Goal: Find specific page/section: Find specific page/section

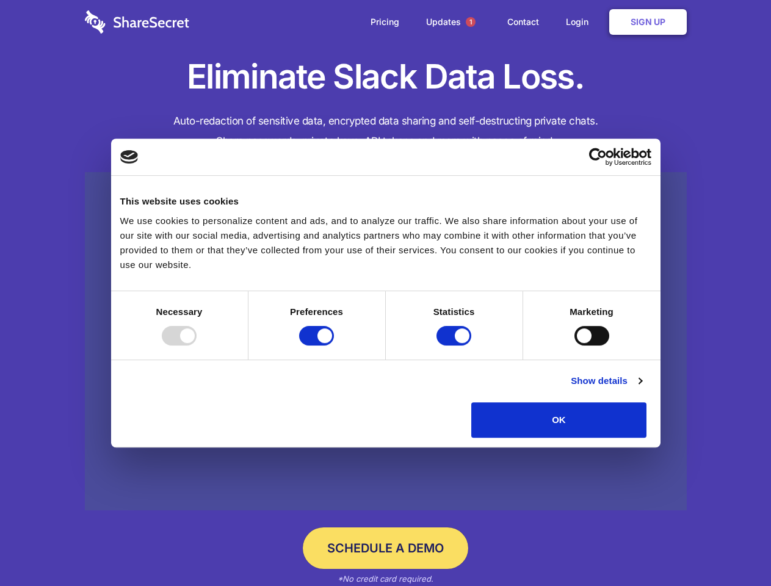
click at [197, 346] on div at bounding box center [179, 336] width 35 height 20
click at [334, 346] on input "Preferences" at bounding box center [316, 336] width 35 height 20
checkbox input "false"
click at [455, 346] on input "Statistics" at bounding box center [454, 336] width 35 height 20
checkbox input "false"
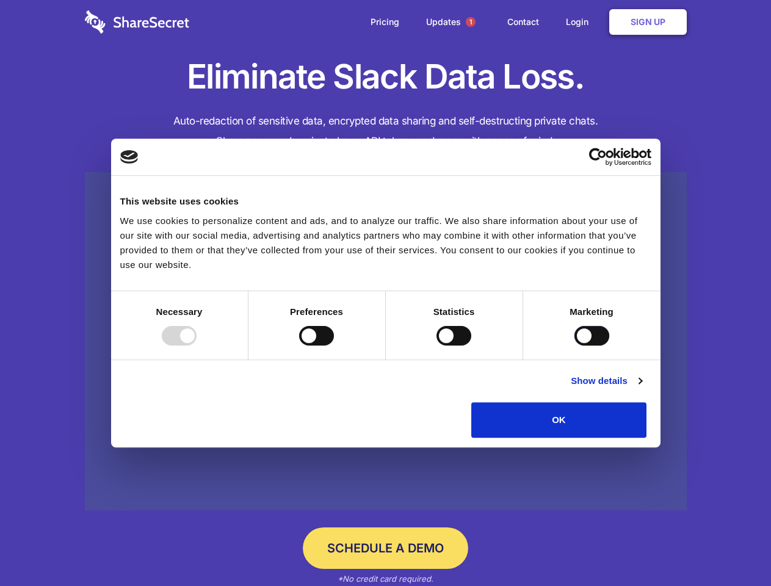
click at [574, 346] on input "Marketing" at bounding box center [591, 336] width 35 height 20
checkbox input "true"
click at [642, 388] on link "Show details" at bounding box center [606, 381] width 71 height 15
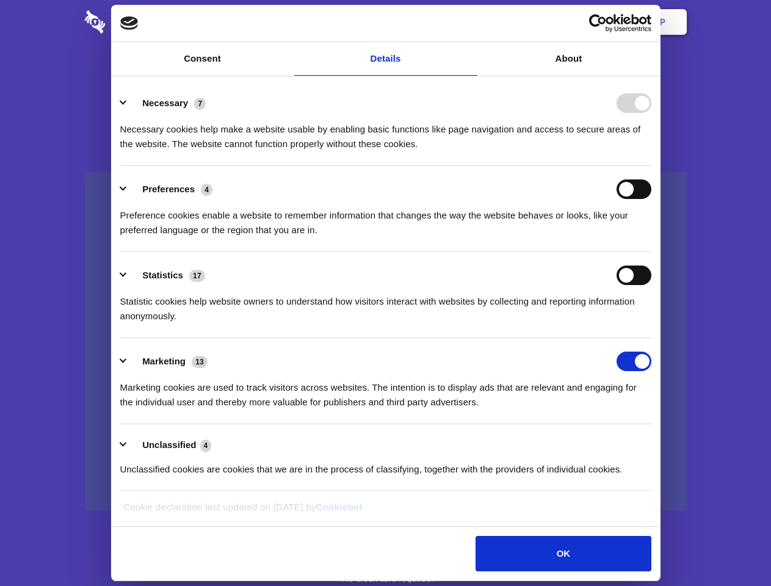
click at [657, 442] on ul "Necessary 7 Necessary cookies help make a website usable by enabling basic func…" at bounding box center [385, 285] width 543 height 411
click at [470, 22] on span "1" at bounding box center [471, 22] width 10 height 10
